Goal: Go to known website: Go to known website

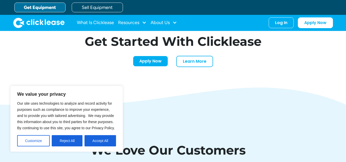
scroll to position [1571, 0]
